Goal: Information Seeking & Learning: Learn about a topic

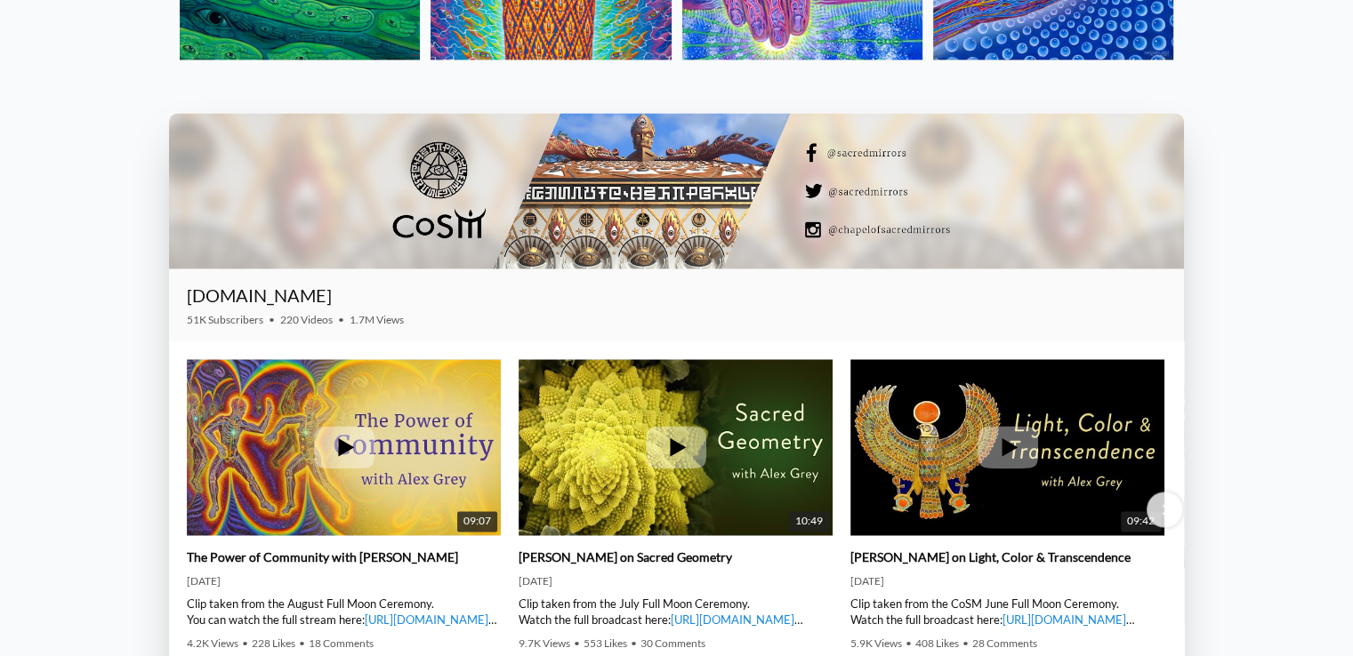
scroll to position [2579, 0]
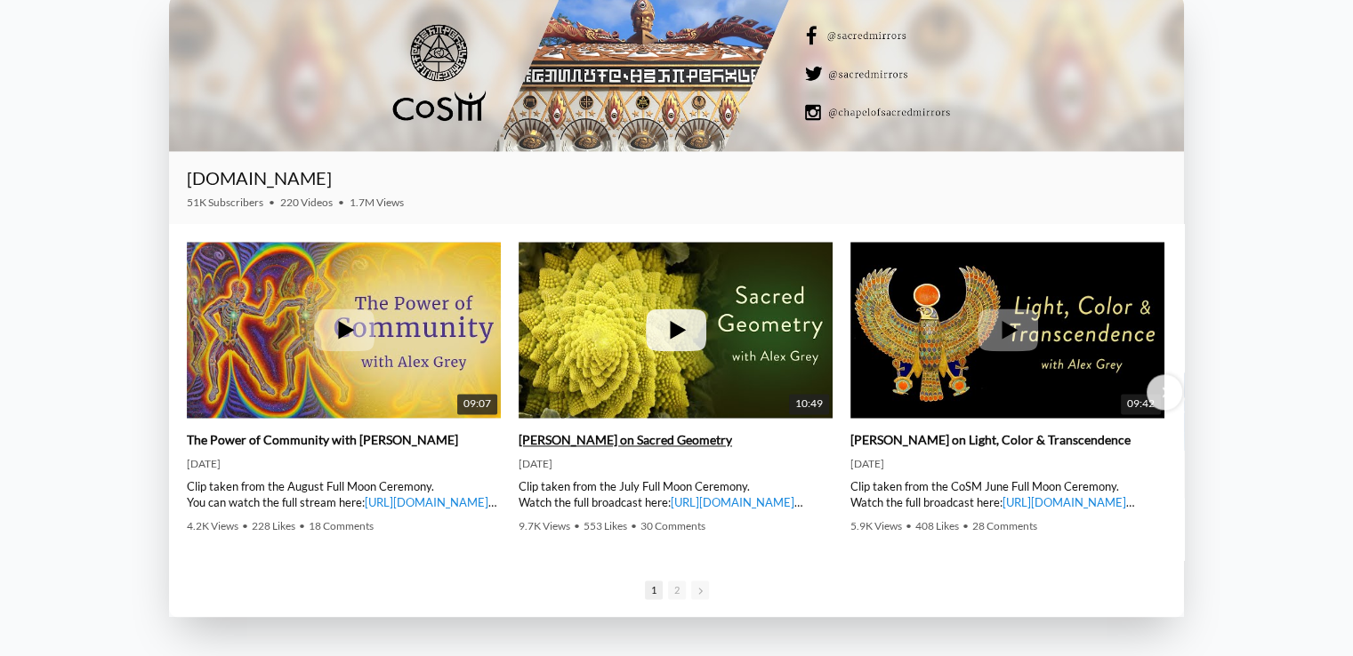
click at [680, 338] on icon at bounding box center [676, 330] width 60 height 43
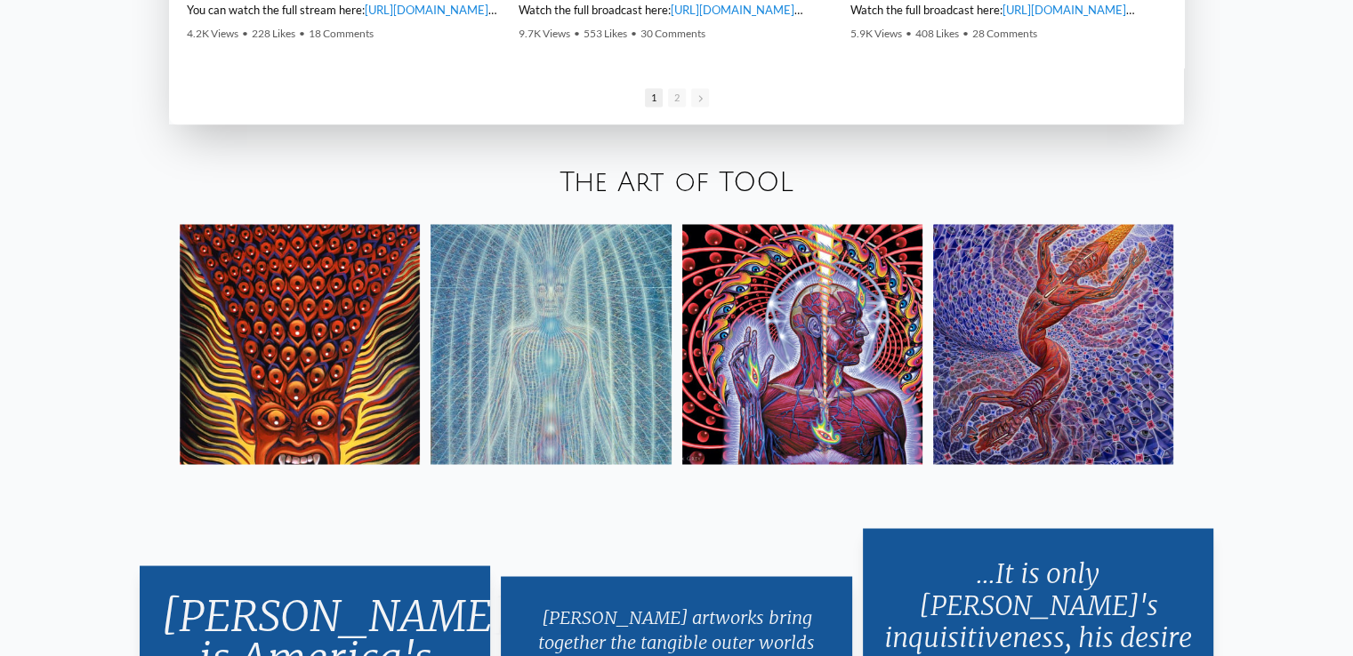
scroll to position [3112, 0]
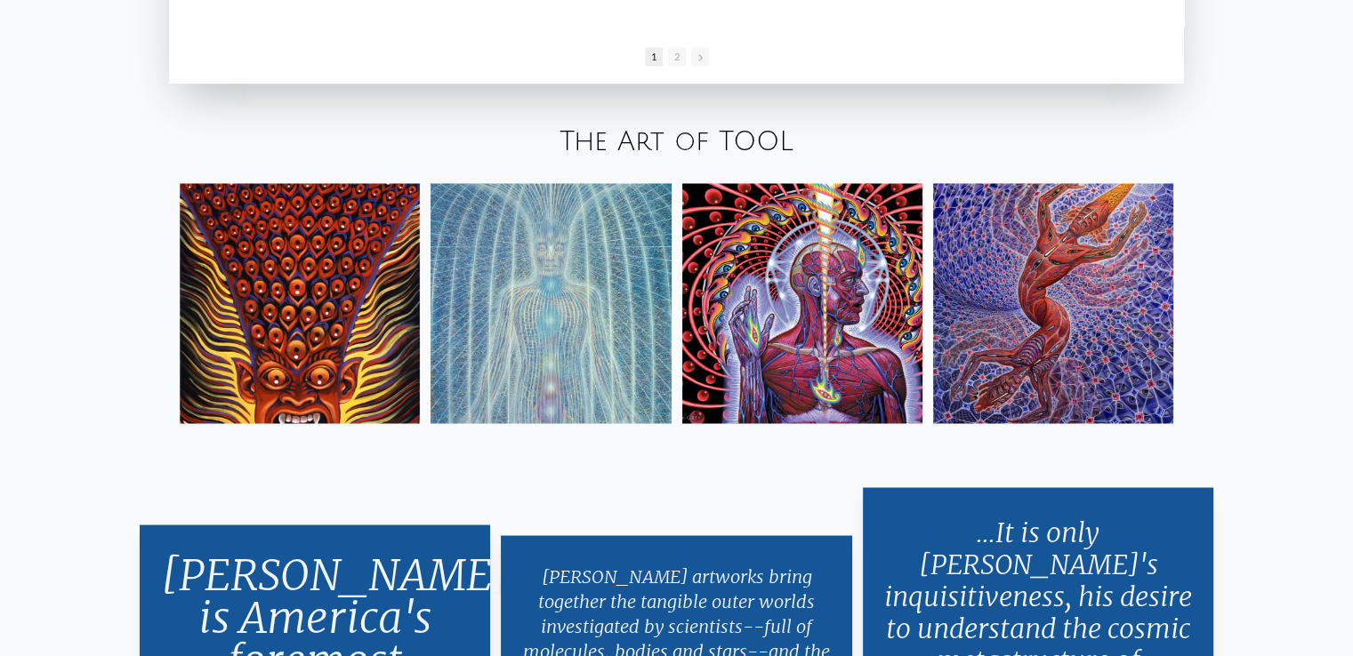
click at [733, 140] on link "The Art of TOOL" at bounding box center [676, 141] width 234 height 29
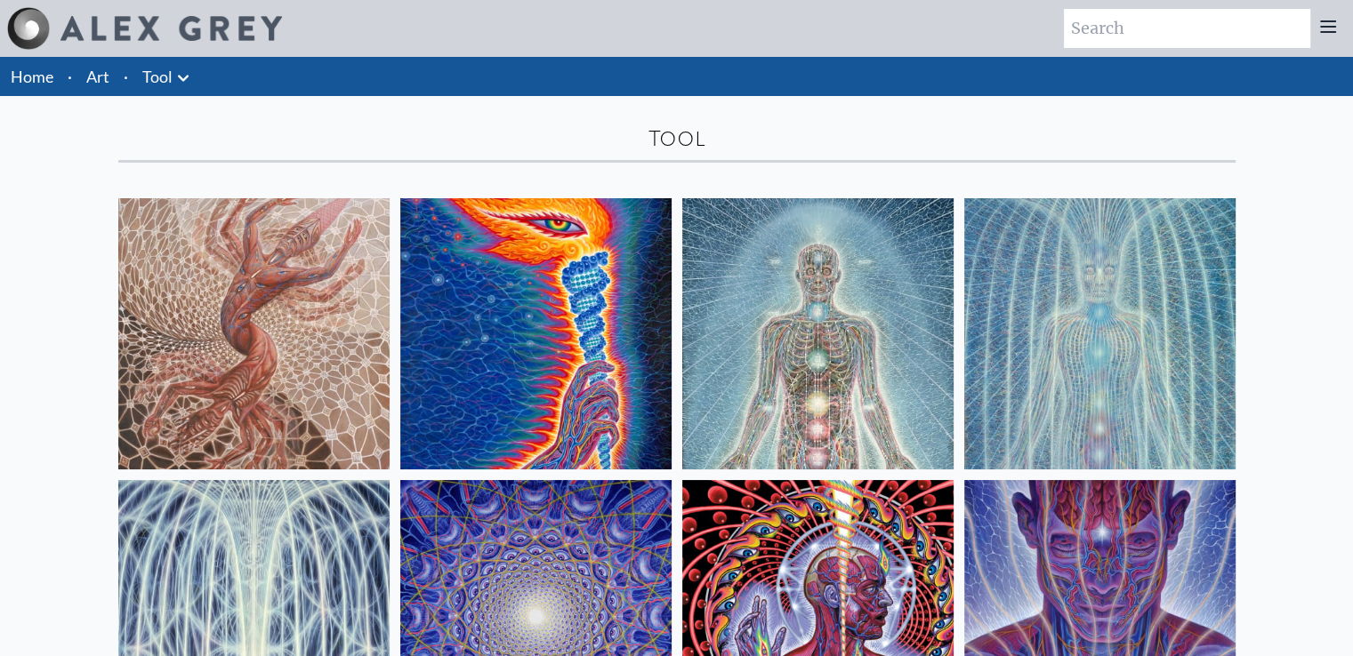
click at [161, 76] on link "Tool" at bounding box center [157, 76] width 30 height 25
click at [103, 71] on link "Art" at bounding box center [97, 76] width 23 height 25
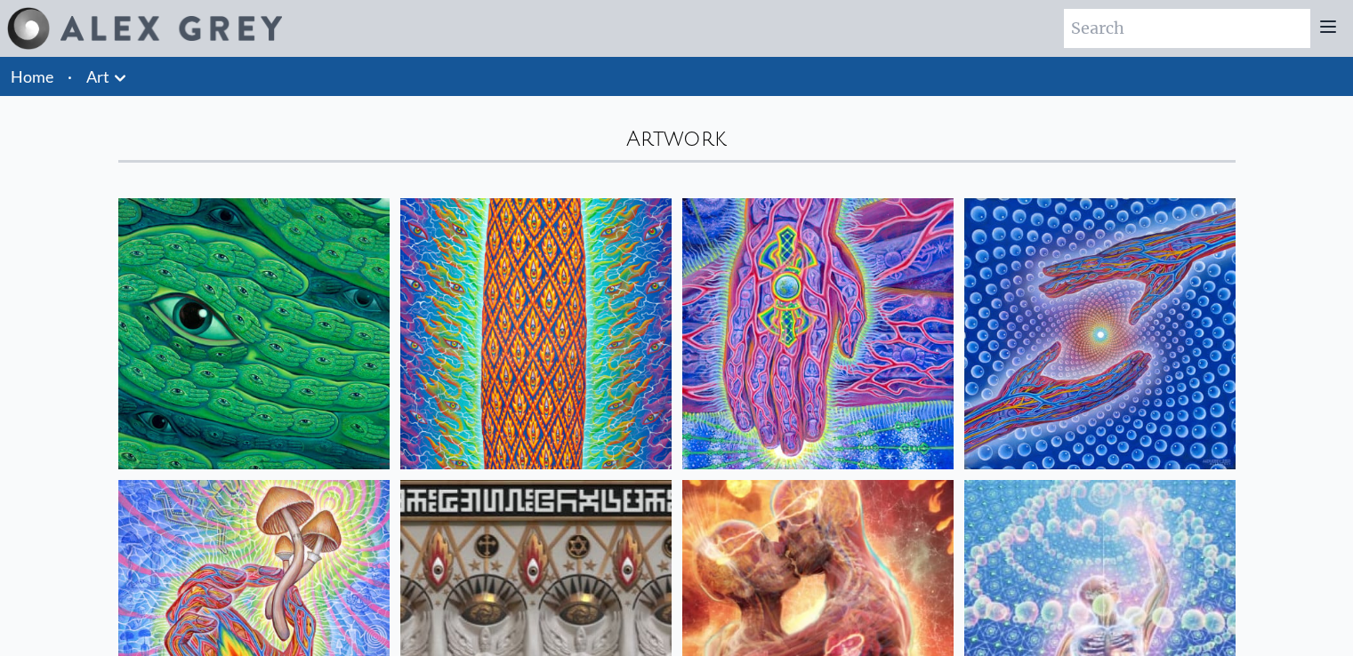
scroll to position [1334, 0]
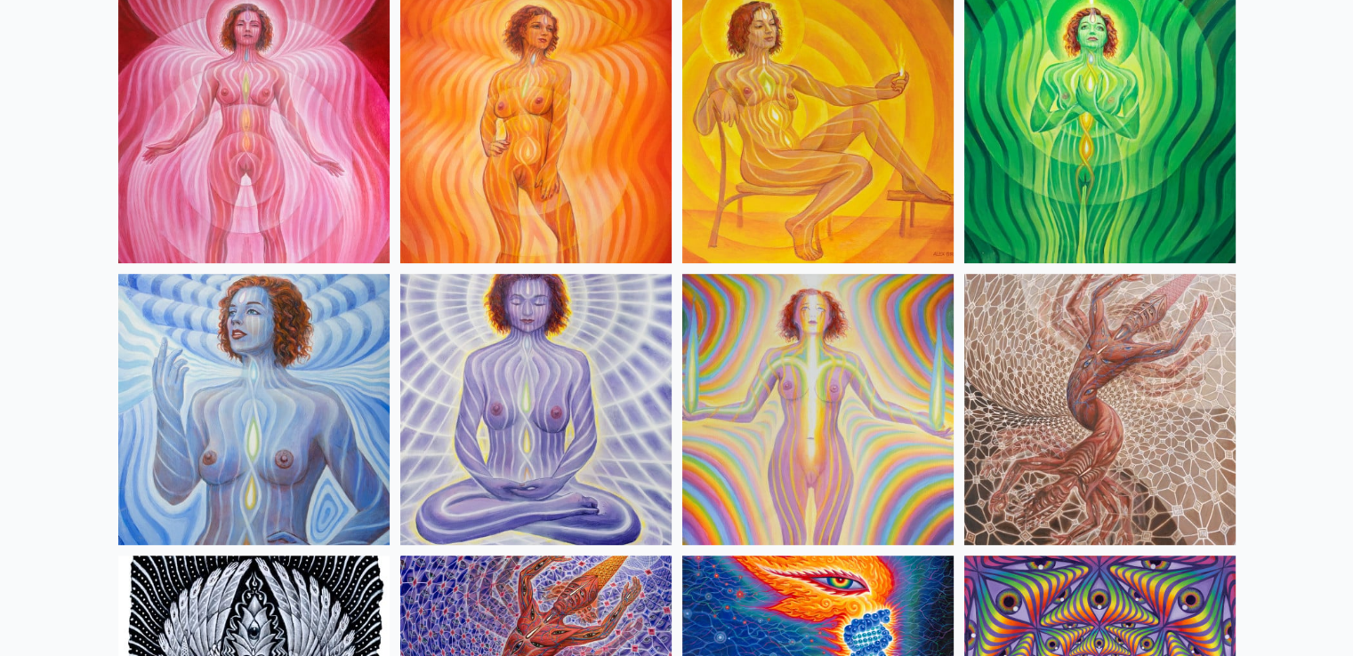
click at [255, 167] on img at bounding box center [253, 127] width 271 height 271
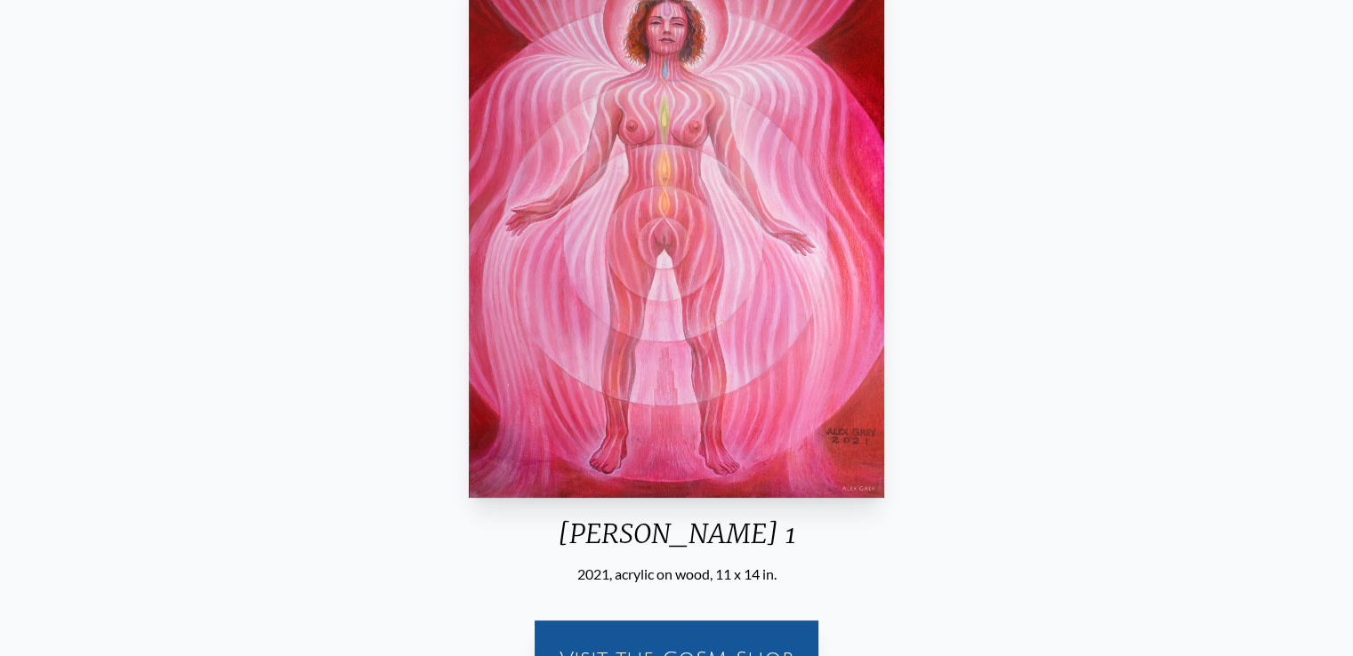
scroll to position [89, 0]
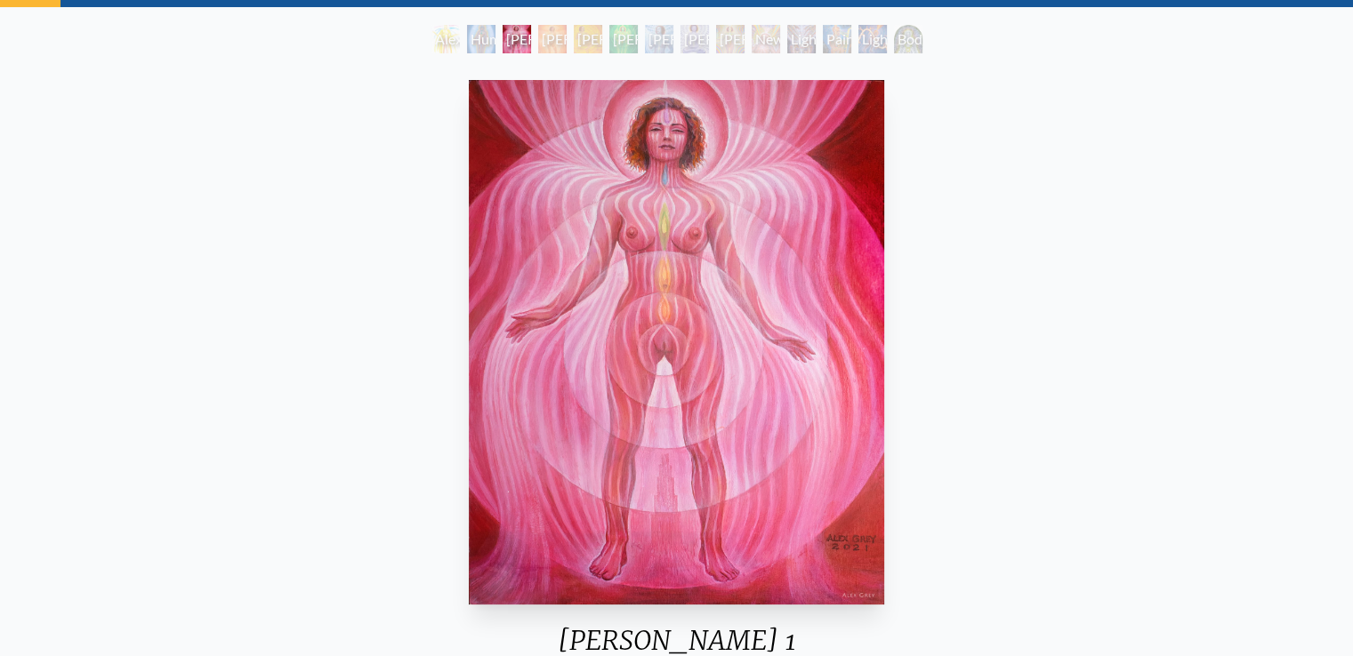
click at [566, 36] on div "[PERSON_NAME] 2" at bounding box center [552, 39] width 28 height 28
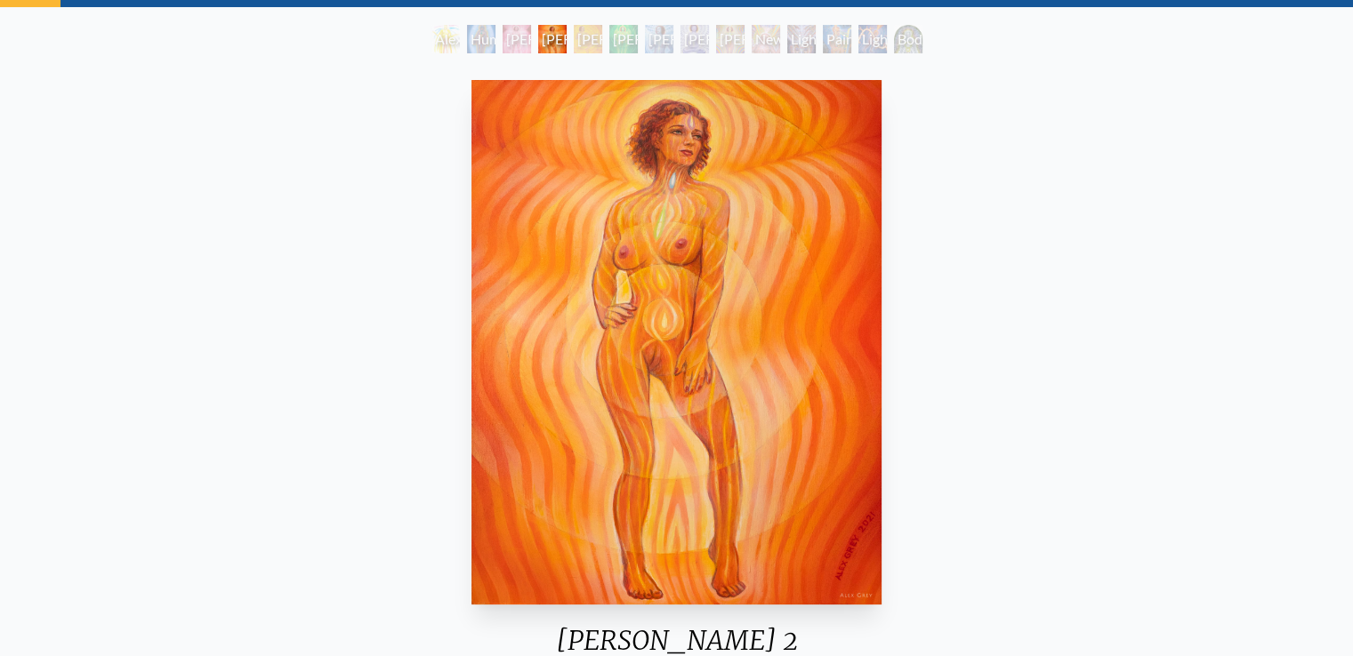
click at [612, 38] on div "Lightbody 4" at bounding box center [623, 39] width 28 height 28
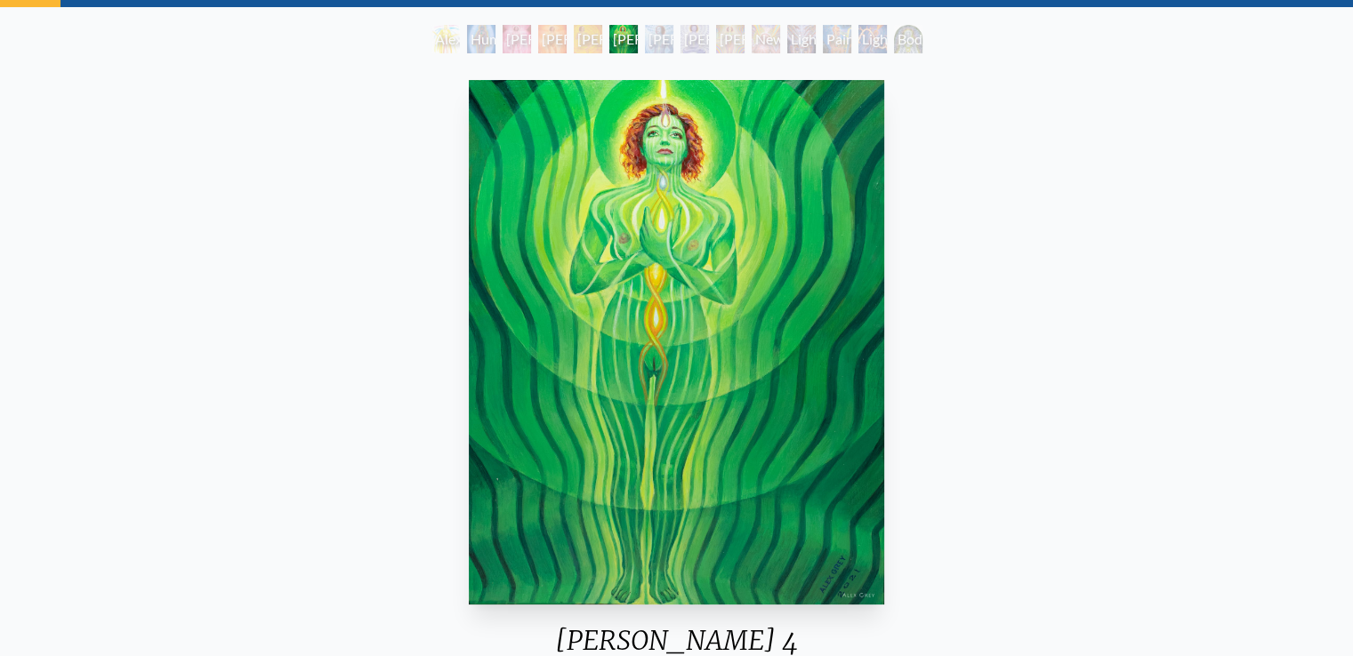
click at [673, 44] on div "Lightbody 5" at bounding box center [659, 39] width 28 height 28
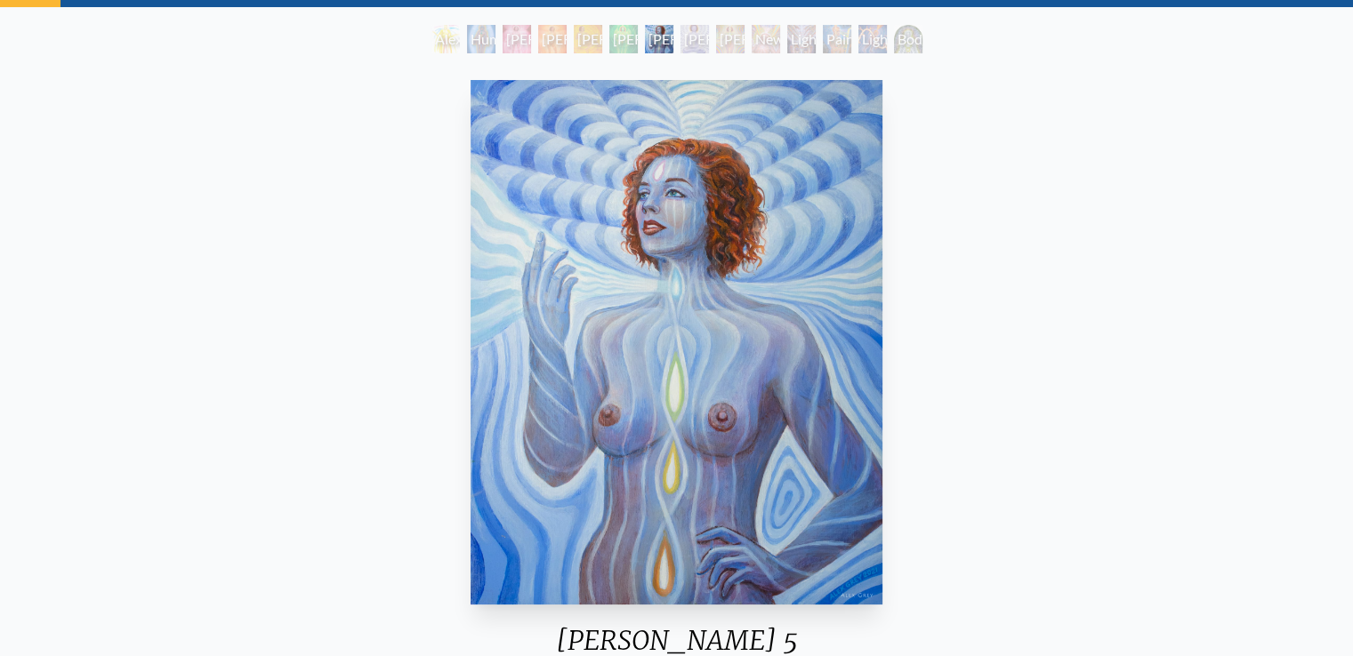
click at [709, 42] on div "Lightbody 6" at bounding box center [694, 39] width 28 height 28
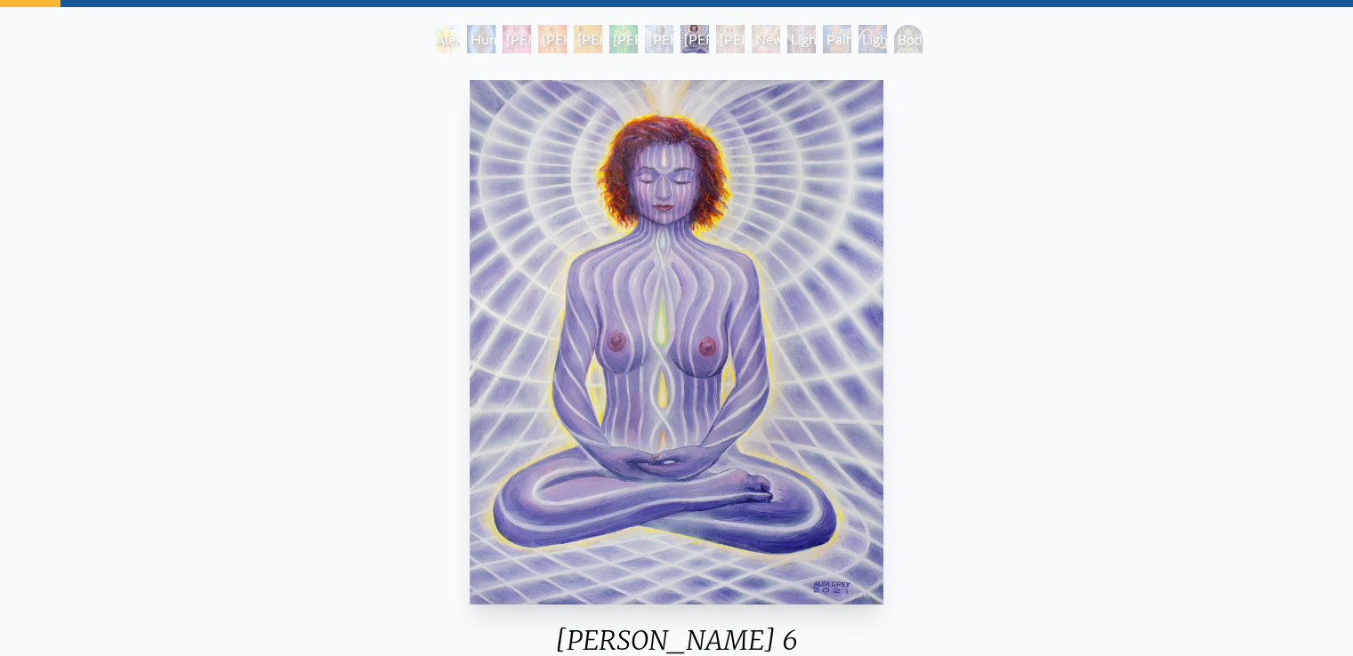
click at [747, 48] on div "Alexza Human Energy Field Lightbody 1 Lightbody 2 Lightbody 3 Lightbody 4 Light…" at bounding box center [677, 42] width 498 height 34
click at [727, 41] on div "Lightbody 7" at bounding box center [730, 39] width 28 height 28
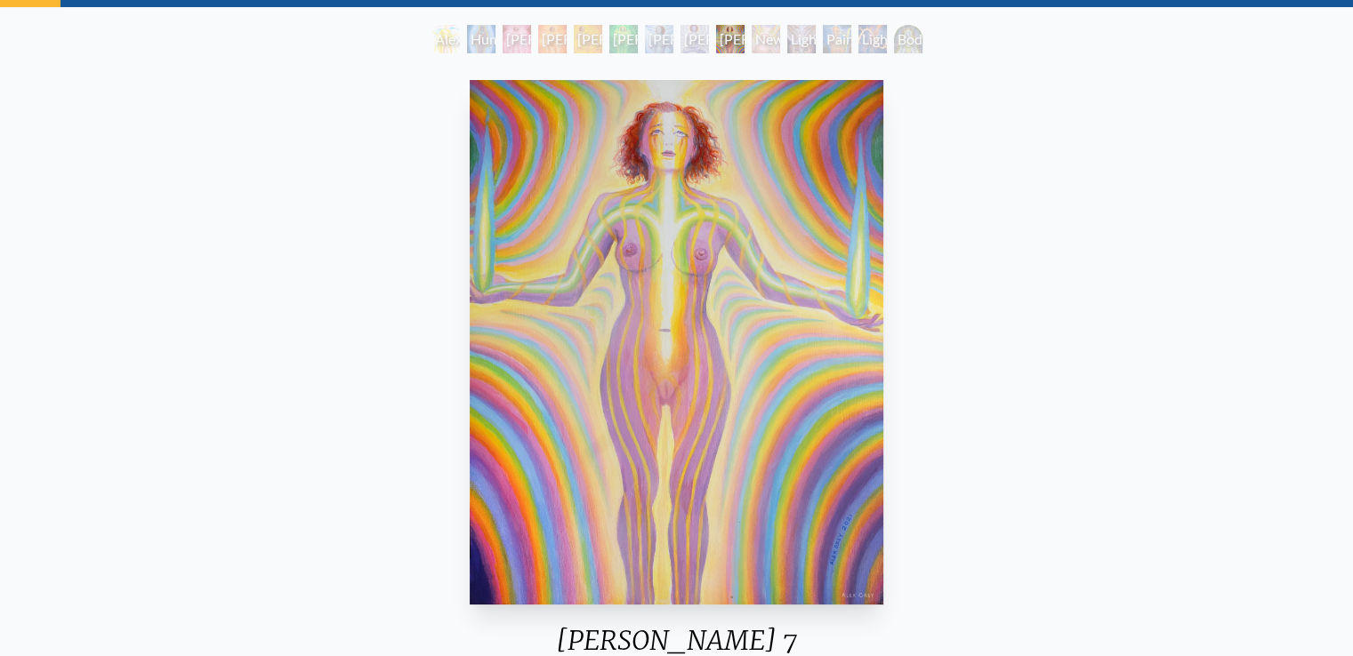
click at [779, 42] on div "Newborn" at bounding box center [765, 39] width 28 height 28
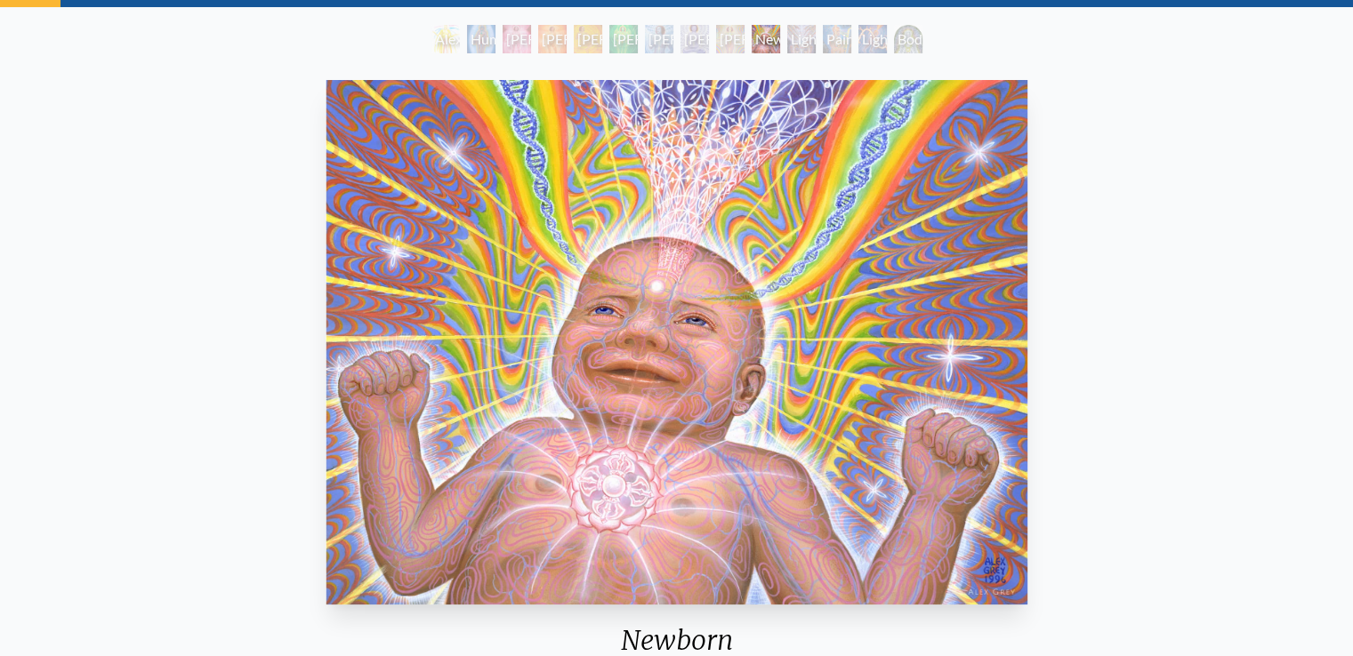
click at [815, 41] on div "Lightweaver" at bounding box center [801, 39] width 28 height 28
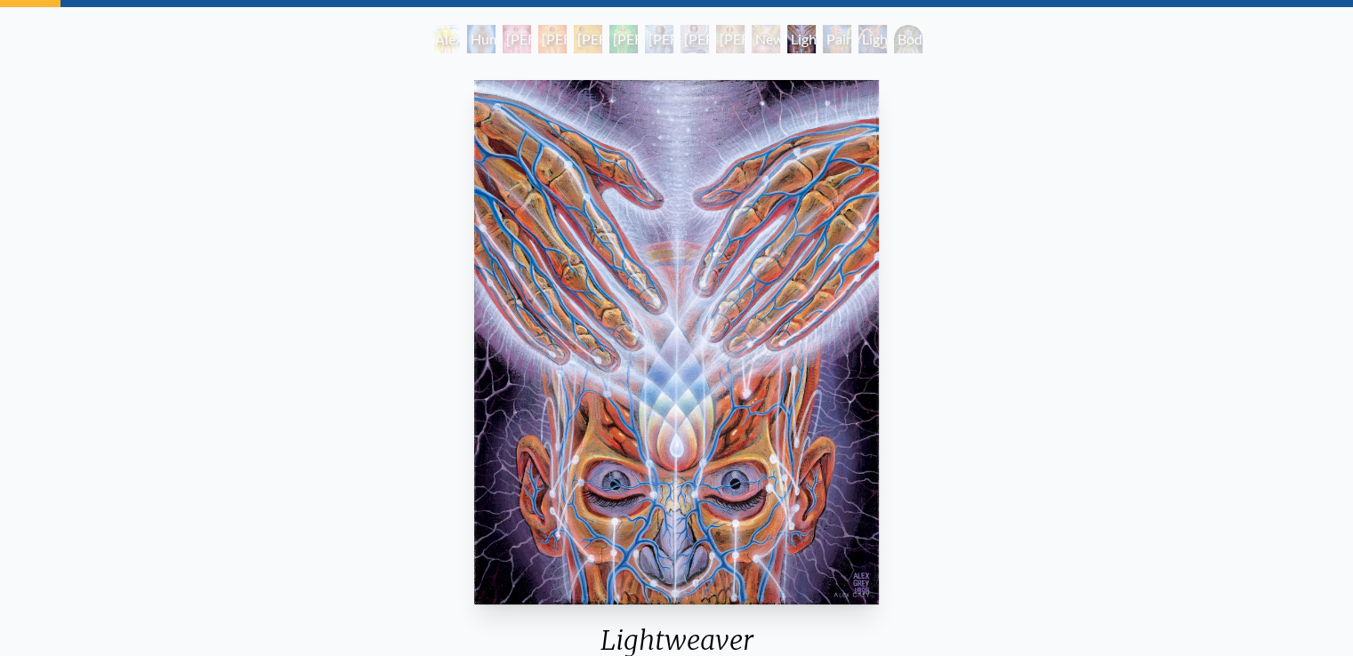
click at [863, 32] on div "Lightworker" at bounding box center [872, 39] width 28 height 28
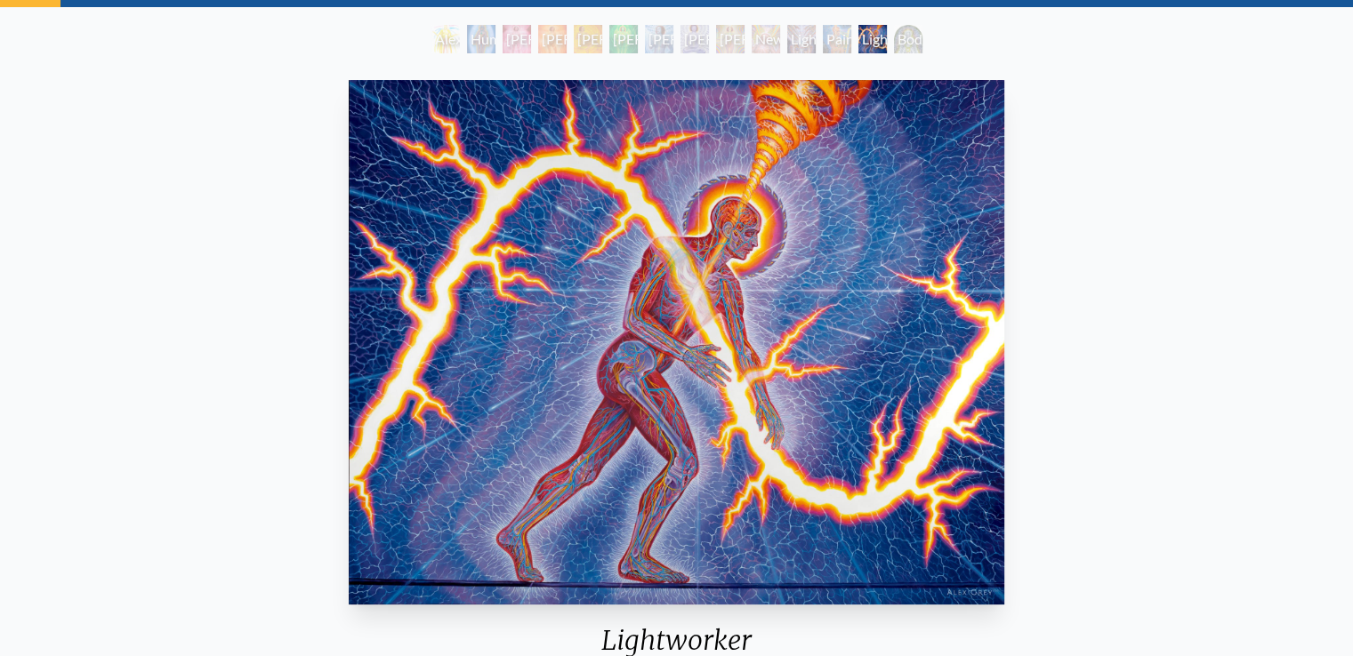
click at [921, 36] on div "Body/Mind as a Vibratory Field of Energy" at bounding box center [908, 39] width 28 height 28
